Goal: Navigation & Orientation: Find specific page/section

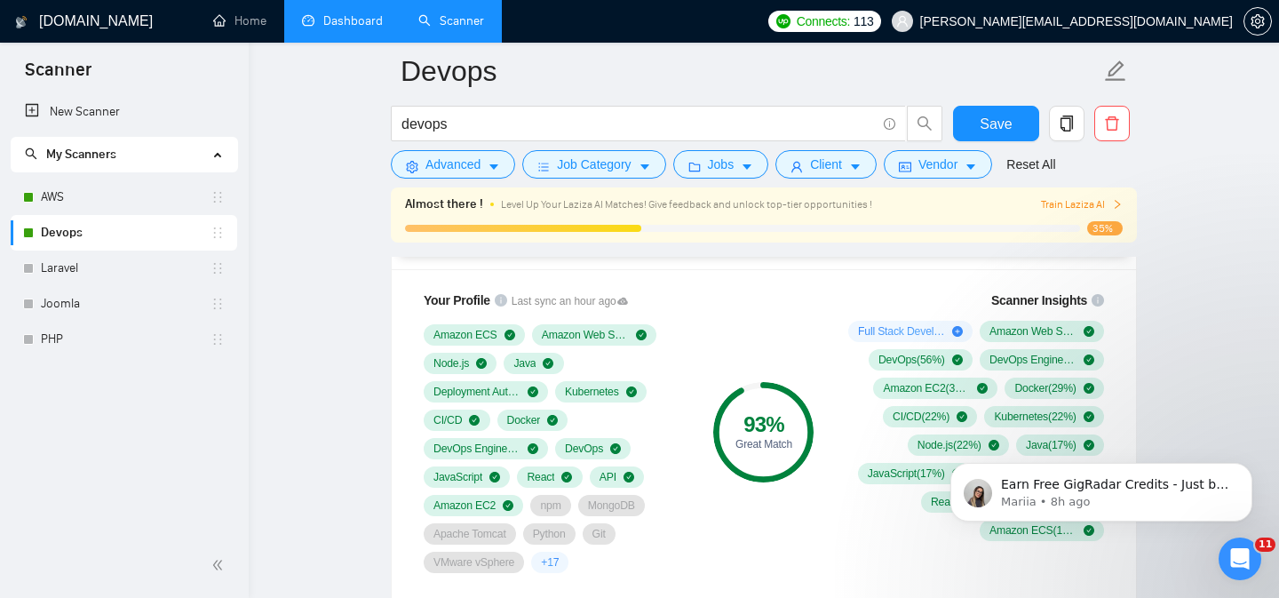
click at [340, 15] on link "Dashboard" at bounding box center [342, 20] width 81 height 15
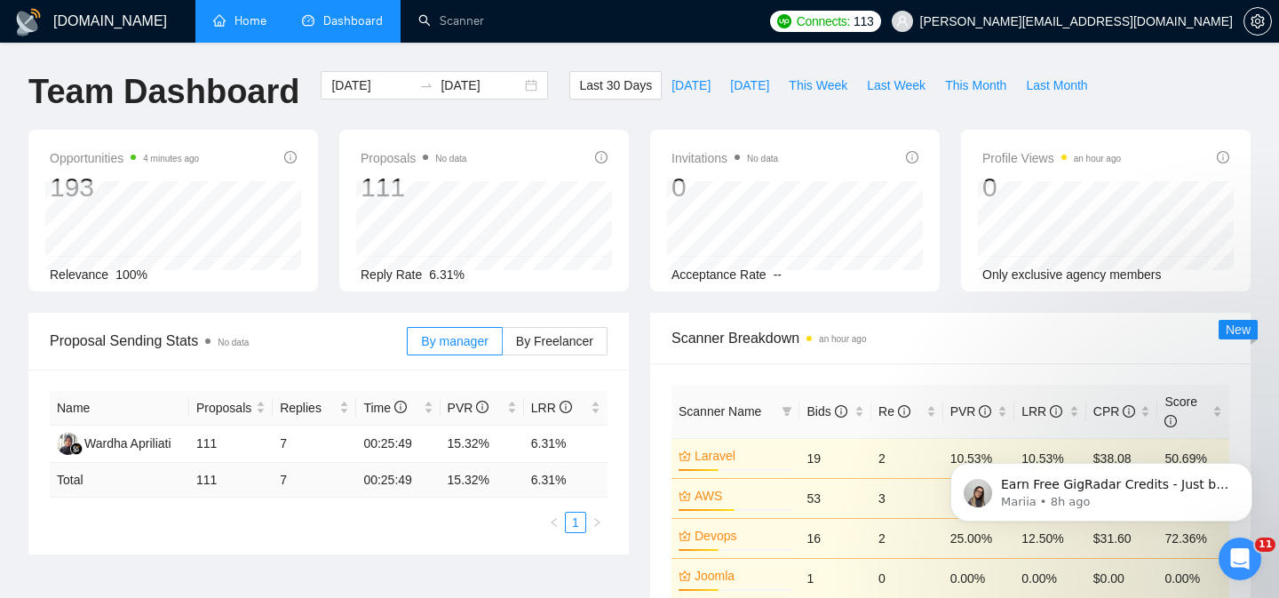
click at [227, 28] on link "Home" at bounding box center [239, 20] width 53 height 15
